Goal: Task Accomplishment & Management: Use online tool/utility

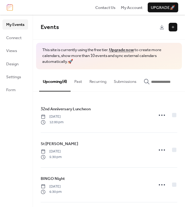
click at [144, 70] on button "button" at bounding box center [166, 80] width 52 height 22
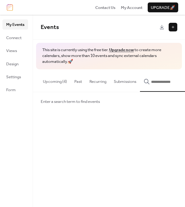
click at [144, 70] on button "button" at bounding box center [166, 80] width 52 height 23
